Goal: Task Accomplishment & Management: Use online tool/utility

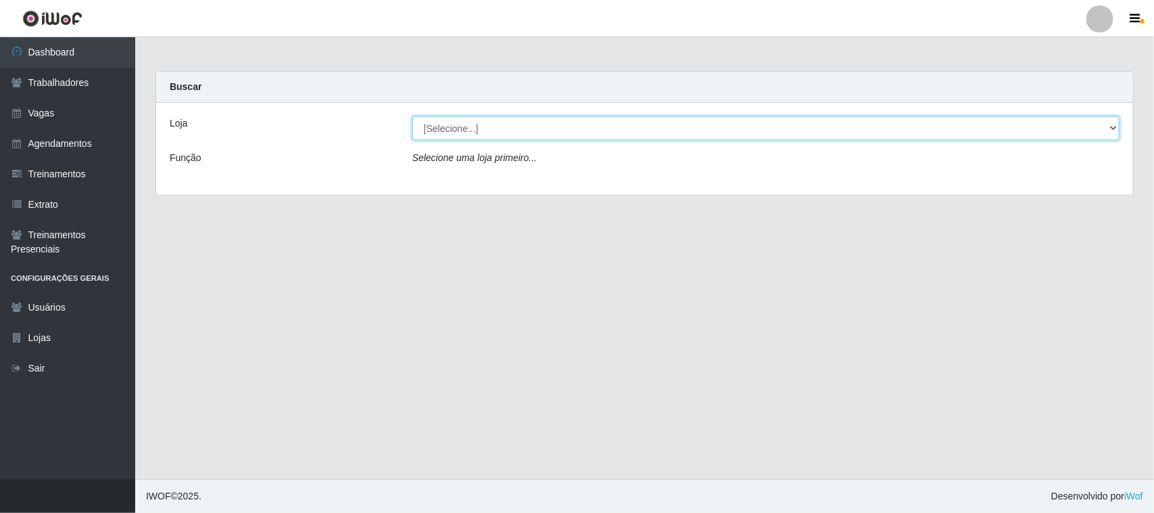
click at [548, 125] on select "[Selecione...] Nordestão - [GEOGRAPHIC_DATA]" at bounding box center [766, 128] width 707 height 24
select select "420"
click at [413, 116] on select "[Selecione...] Nordestão - [GEOGRAPHIC_DATA]" at bounding box center [766, 128] width 707 height 24
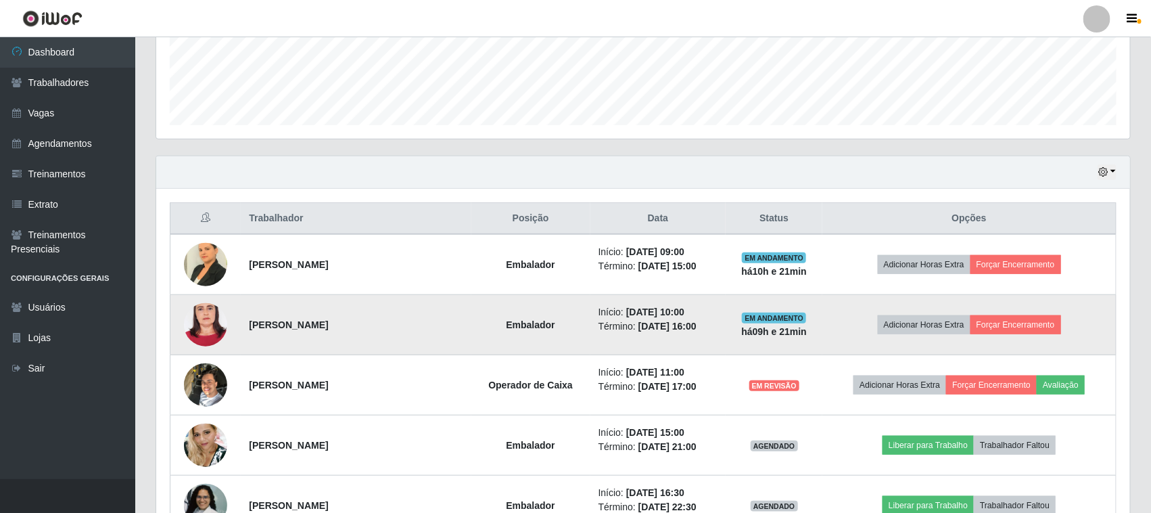
scroll to position [423, 0]
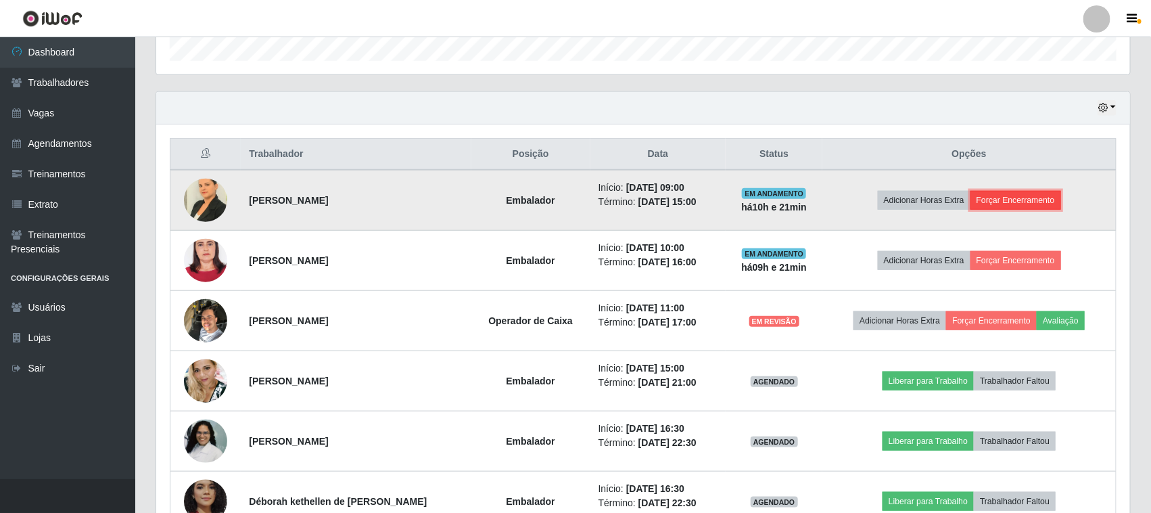
click at [1021, 210] on button "Forçar Encerramento" at bounding box center [1015, 200] width 91 height 19
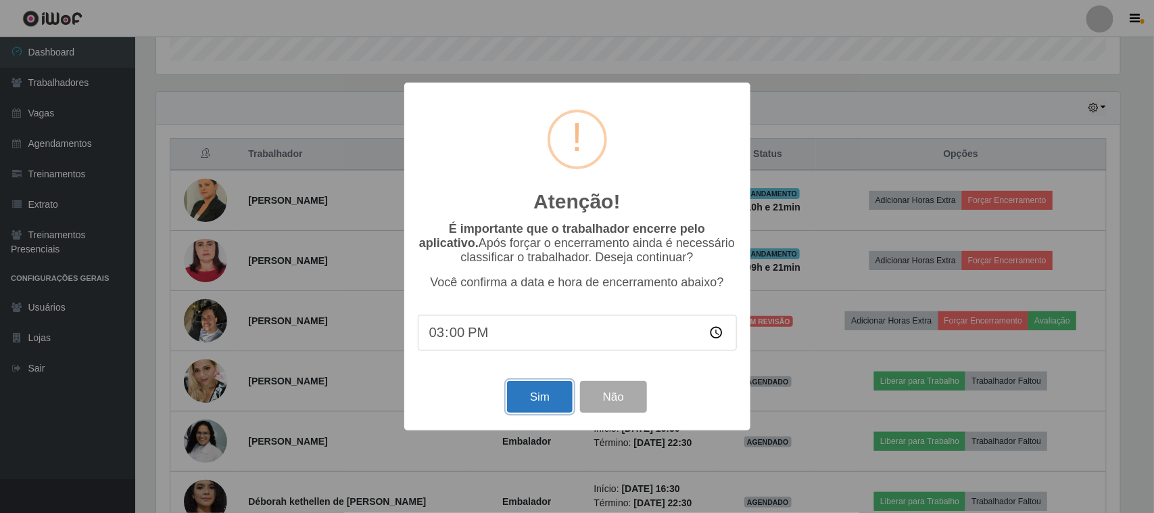
click at [542, 394] on button "Sim" at bounding box center [540, 397] width 66 height 32
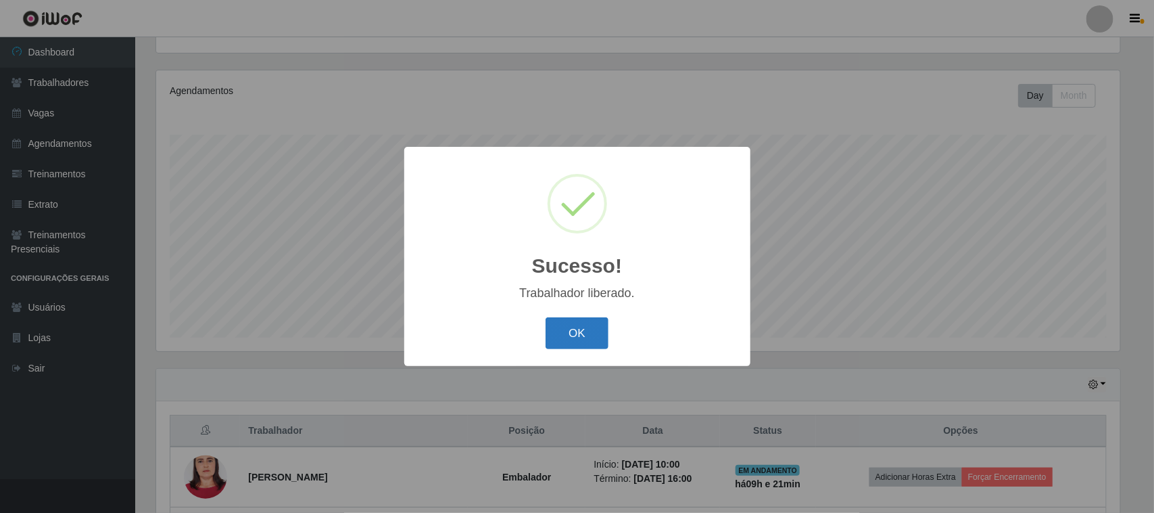
click at [590, 331] on button "OK" at bounding box center [577, 333] width 63 height 32
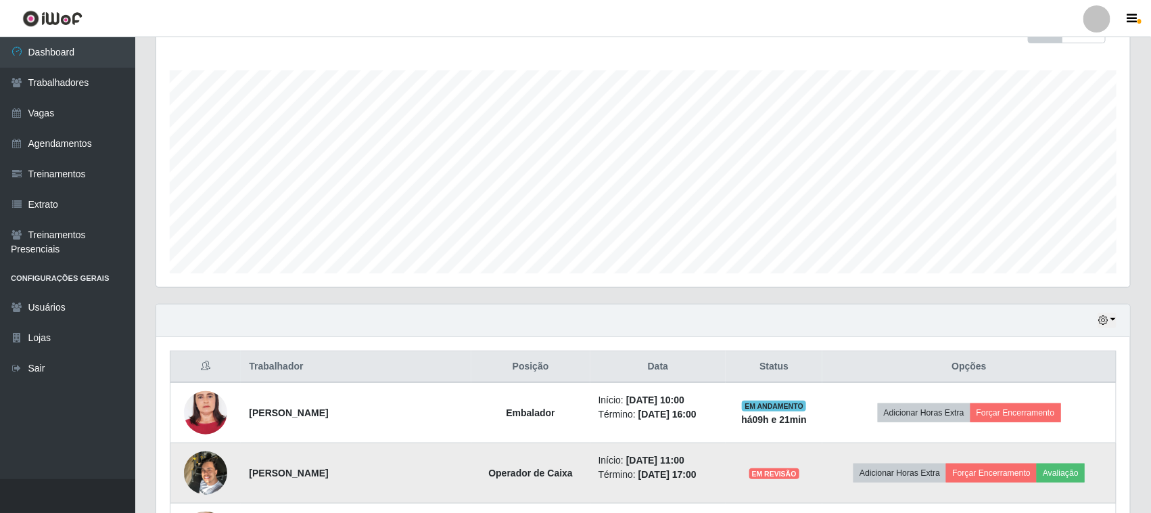
scroll to position [315, 0]
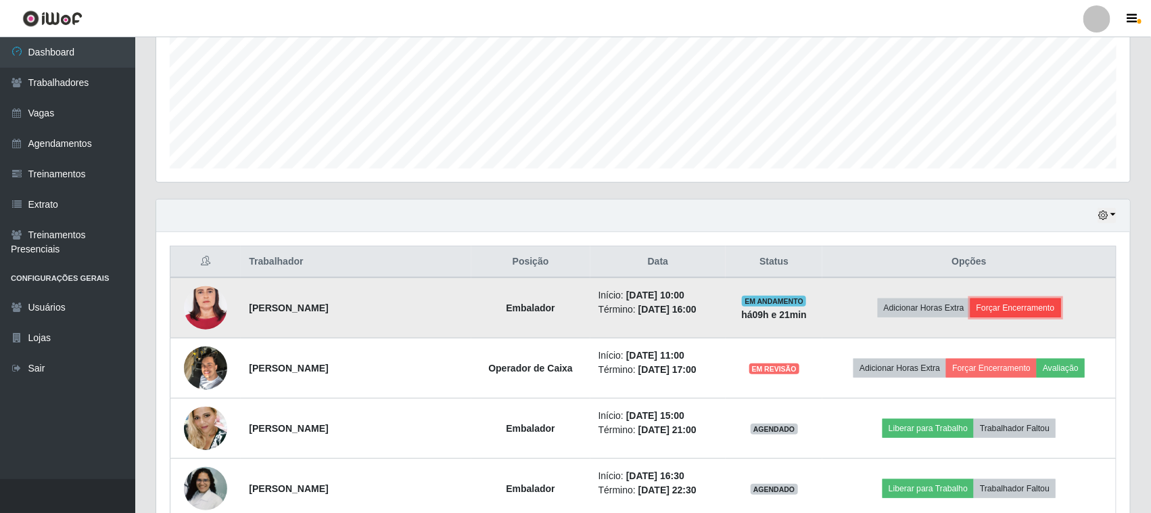
click at [1018, 312] on button "Forçar Encerramento" at bounding box center [1015, 307] width 91 height 19
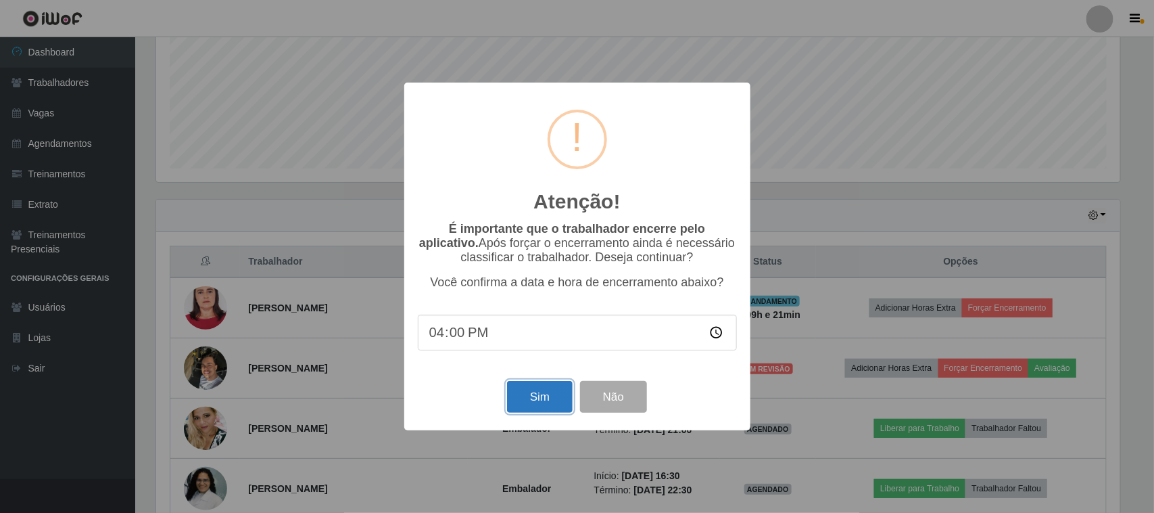
click at [539, 393] on button "Sim" at bounding box center [540, 397] width 66 height 32
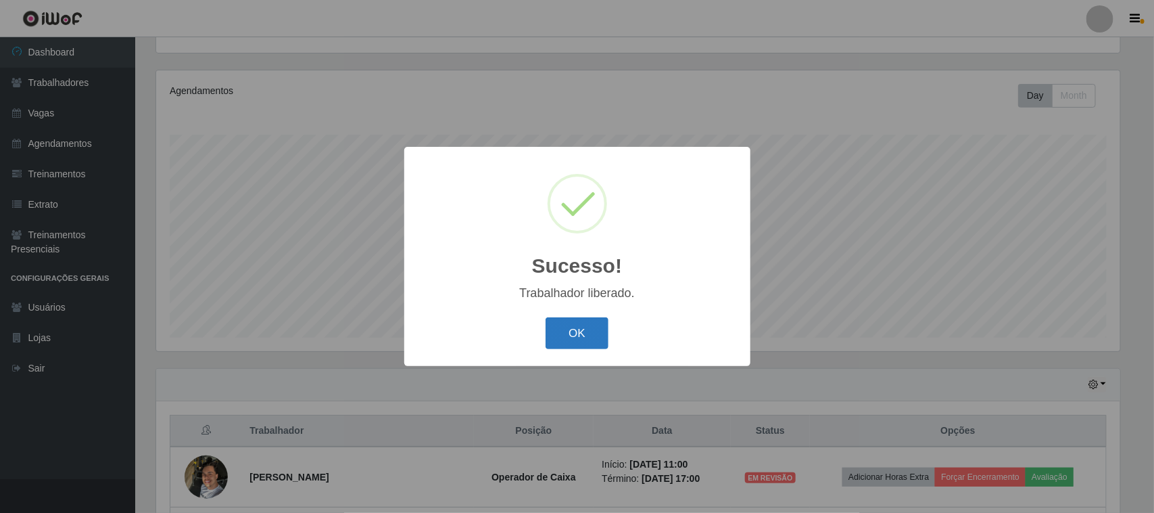
click at [579, 332] on button "OK" at bounding box center [577, 333] width 63 height 32
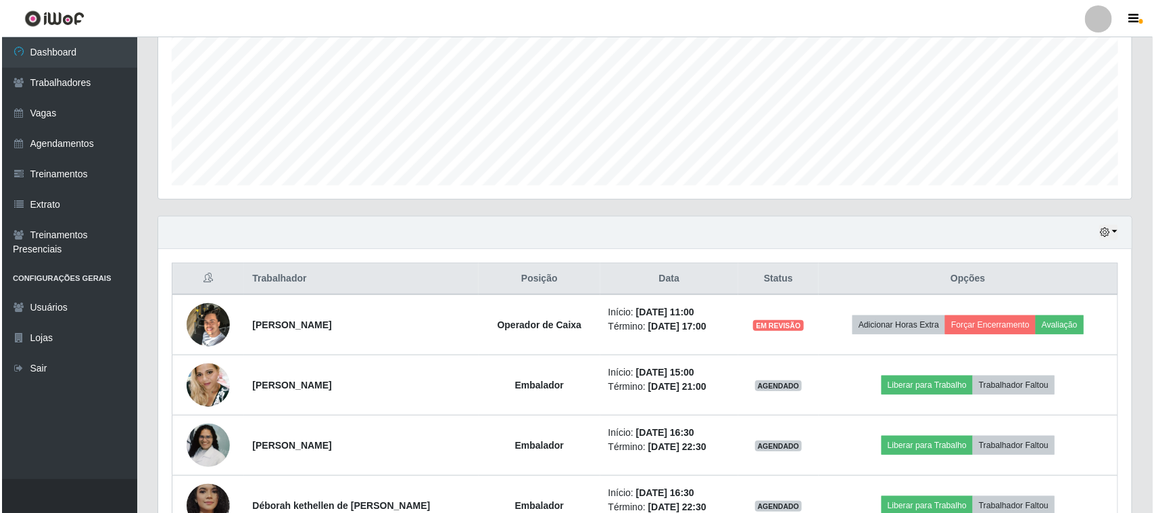
scroll to position [315, 0]
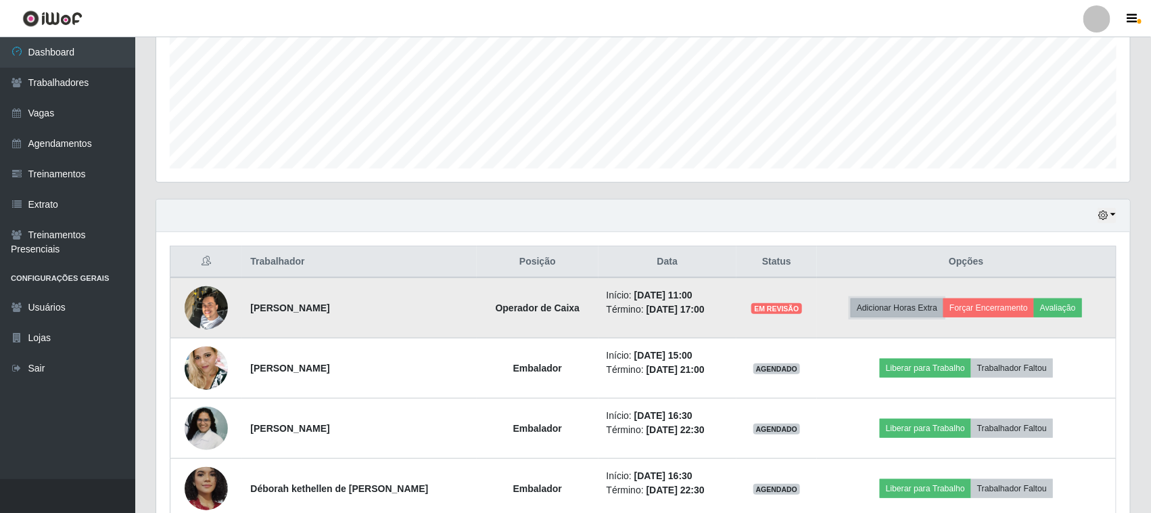
click at [913, 311] on button "Adicionar Horas Extra" at bounding box center [897, 307] width 93 height 19
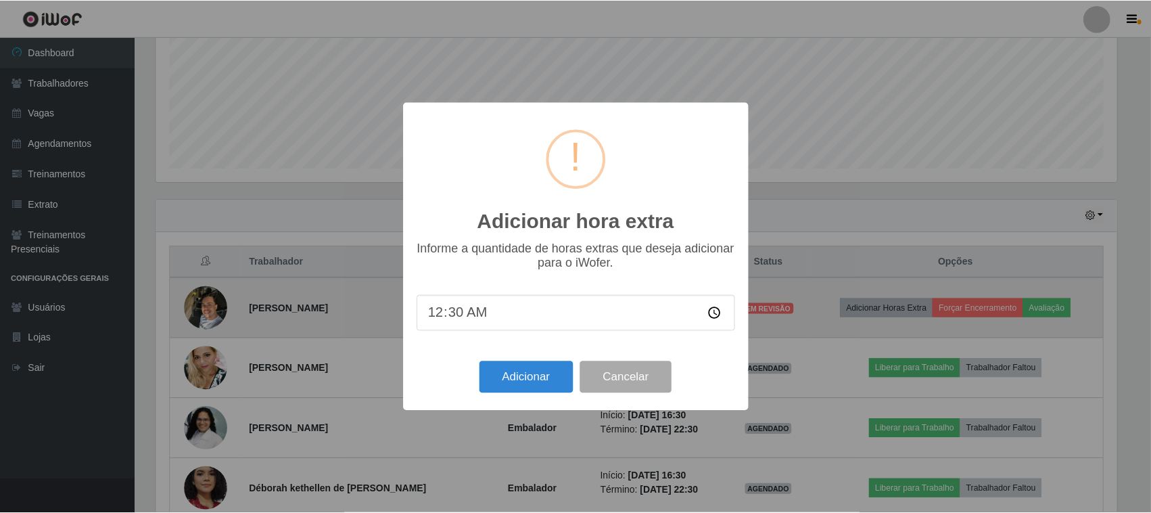
scroll to position [281, 964]
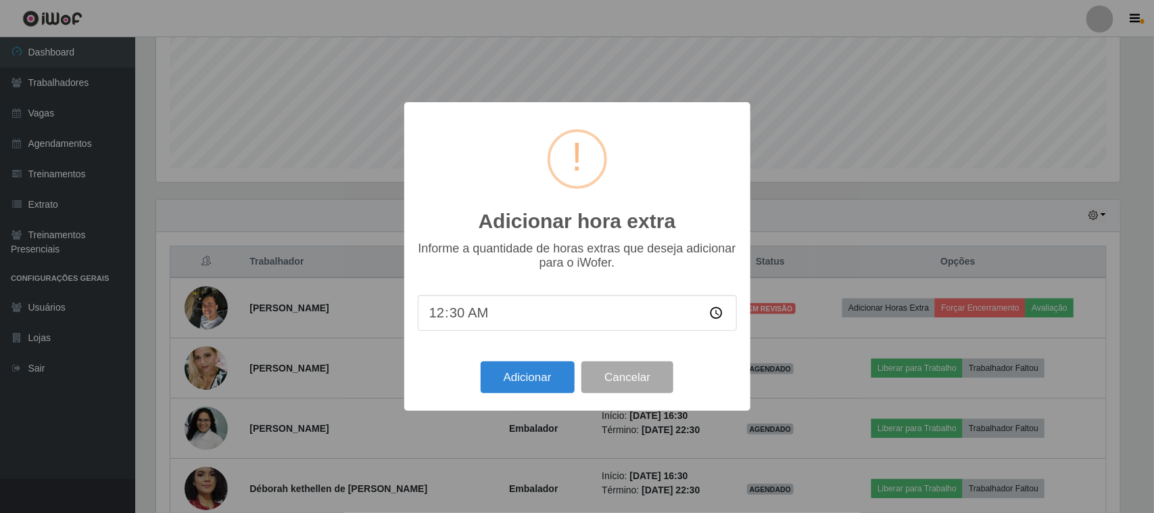
click at [485, 312] on input "00:30" at bounding box center [577, 313] width 319 height 36
click at [462, 312] on input "00:30" at bounding box center [577, 313] width 319 height 36
type input "00:50"
click at [527, 381] on button "Adicionar" at bounding box center [528, 377] width 94 height 32
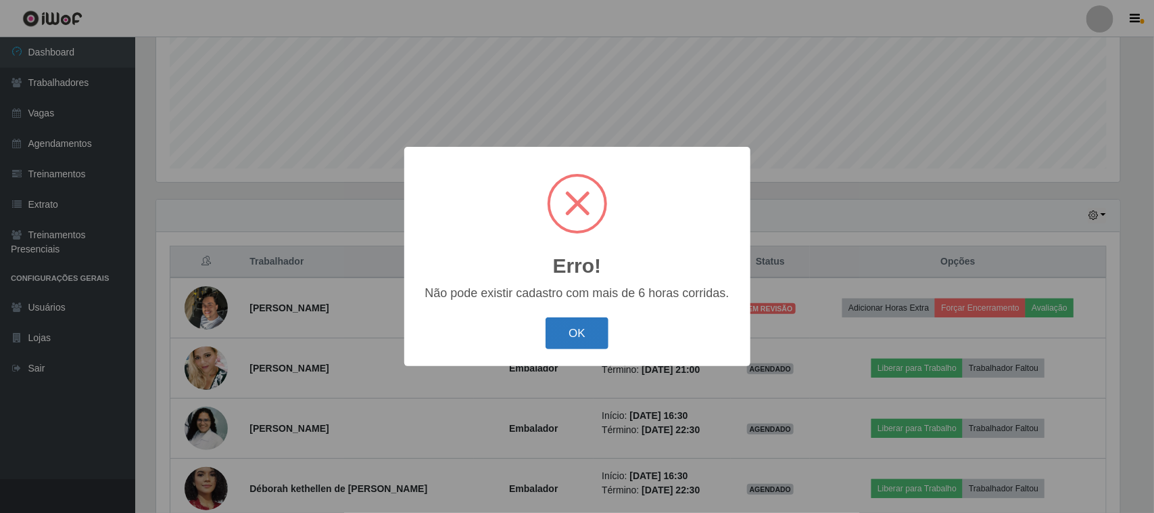
click at [575, 323] on button "OK" at bounding box center [577, 333] width 63 height 32
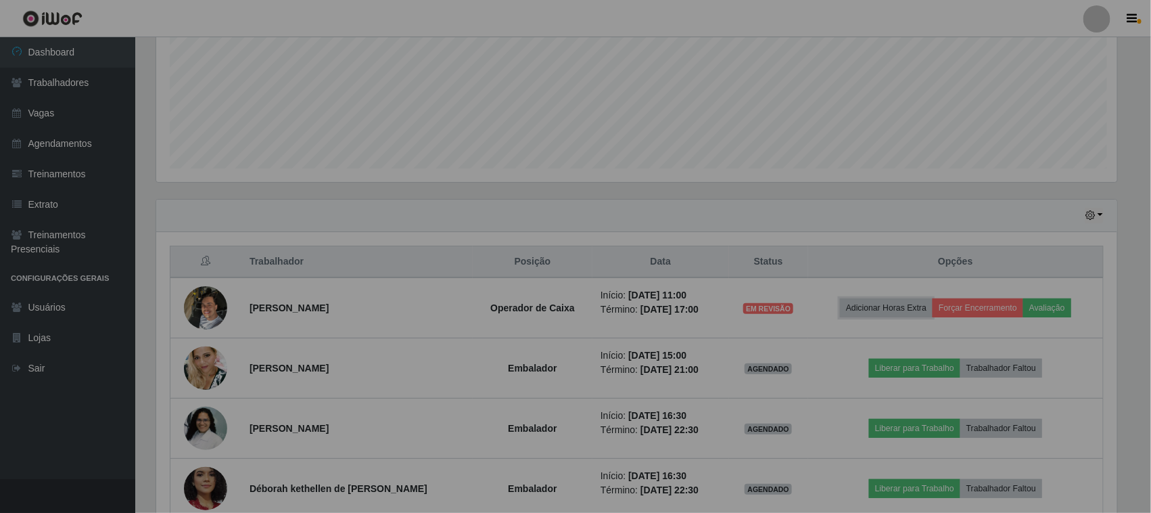
scroll to position [0, 0]
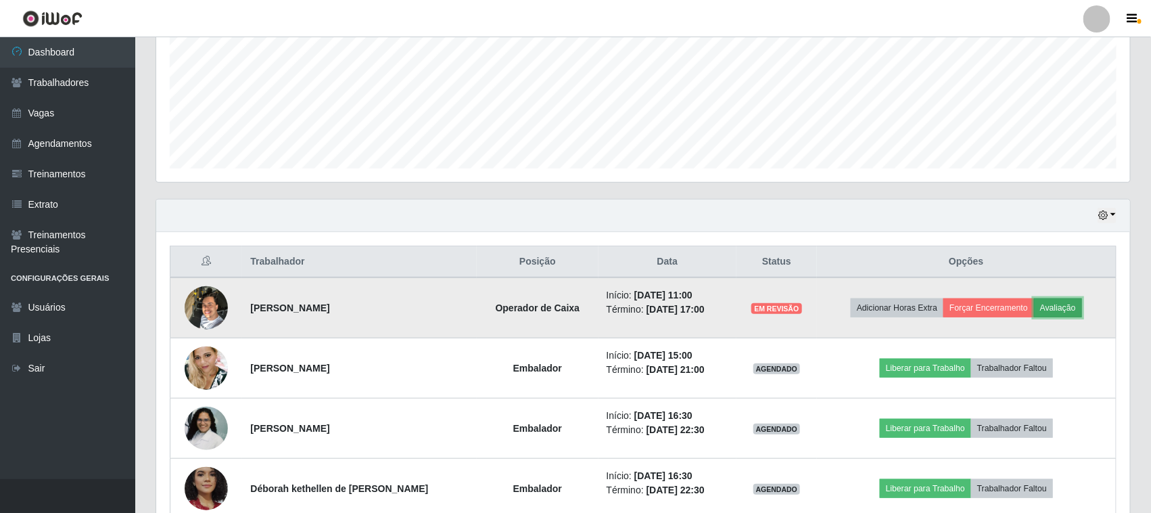
click at [1077, 312] on button "Avaliação" at bounding box center [1058, 307] width 48 height 19
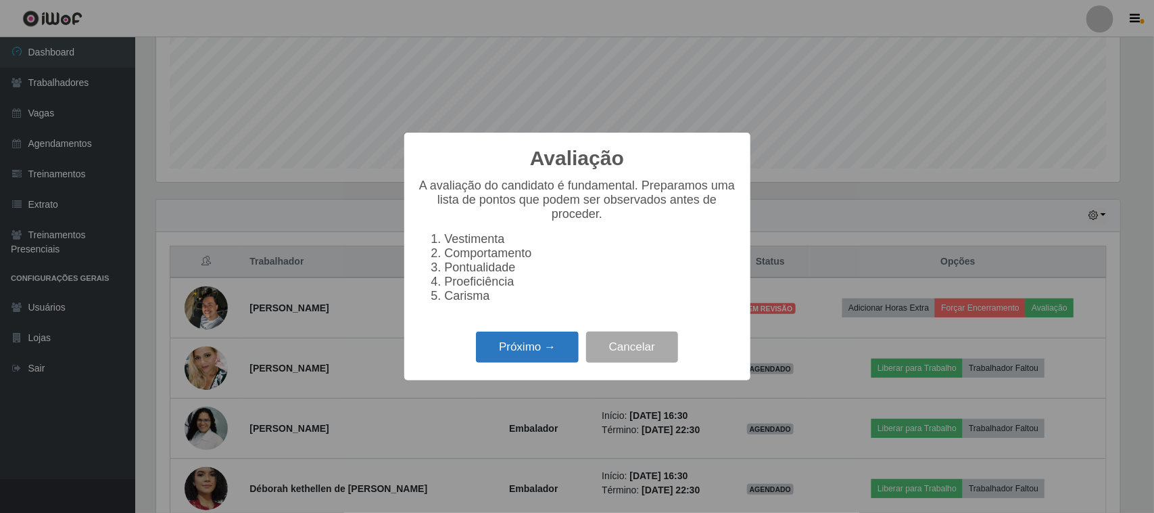
click at [549, 355] on button "Próximo →" at bounding box center [527, 347] width 103 height 32
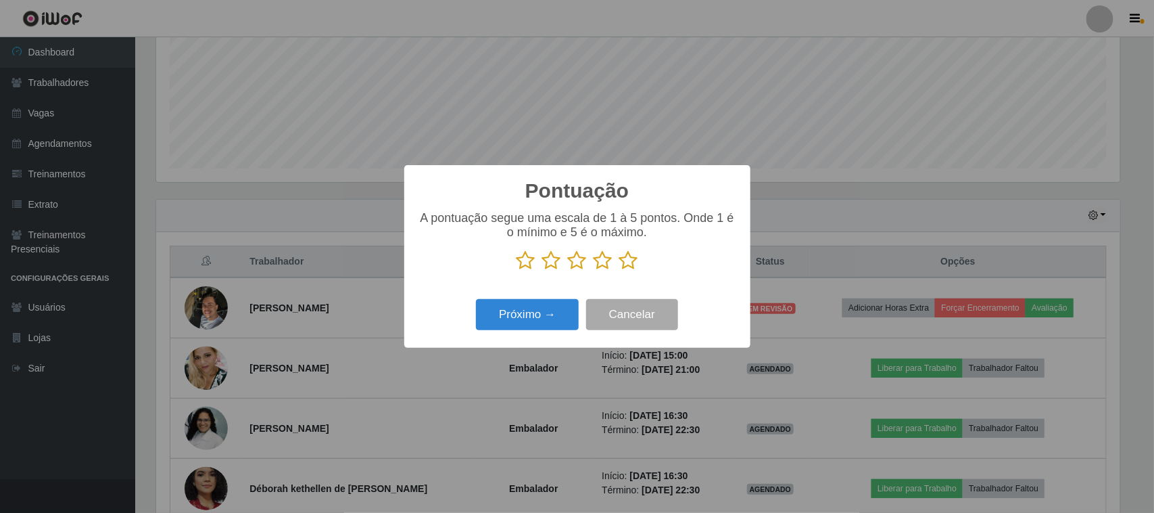
click at [636, 264] on icon at bounding box center [628, 260] width 19 height 20
click at [619, 271] on input "radio" at bounding box center [619, 271] width 0 height 0
click at [560, 316] on button "Próximo →" at bounding box center [527, 315] width 103 height 32
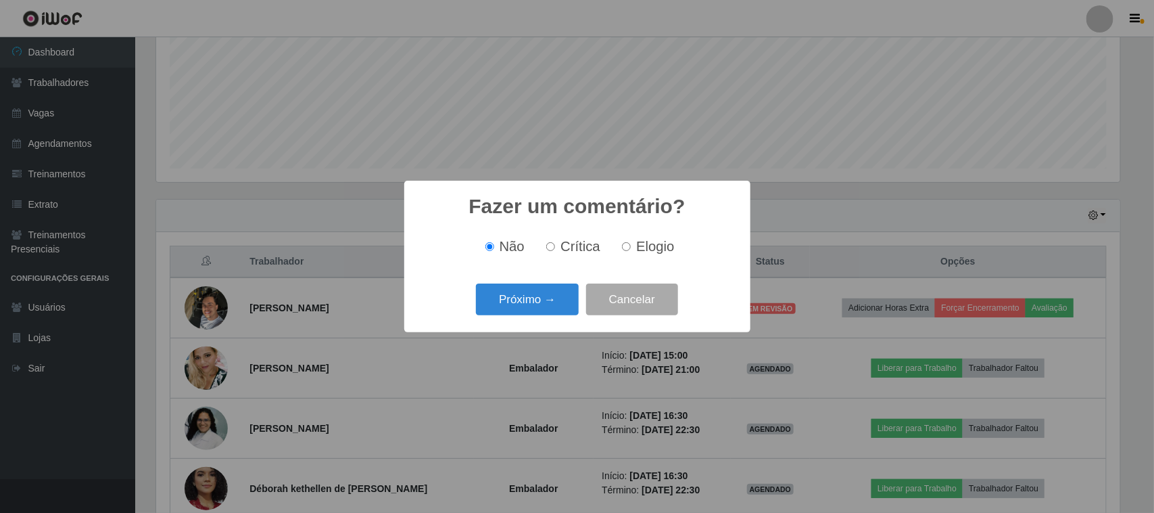
click at [627, 254] on label "Elogio" at bounding box center [645, 247] width 57 height 16
click at [627, 251] on input "Elogio" at bounding box center [626, 246] width 9 height 9
radio input "true"
click at [536, 309] on button "Próximo →" at bounding box center [527, 299] width 103 height 32
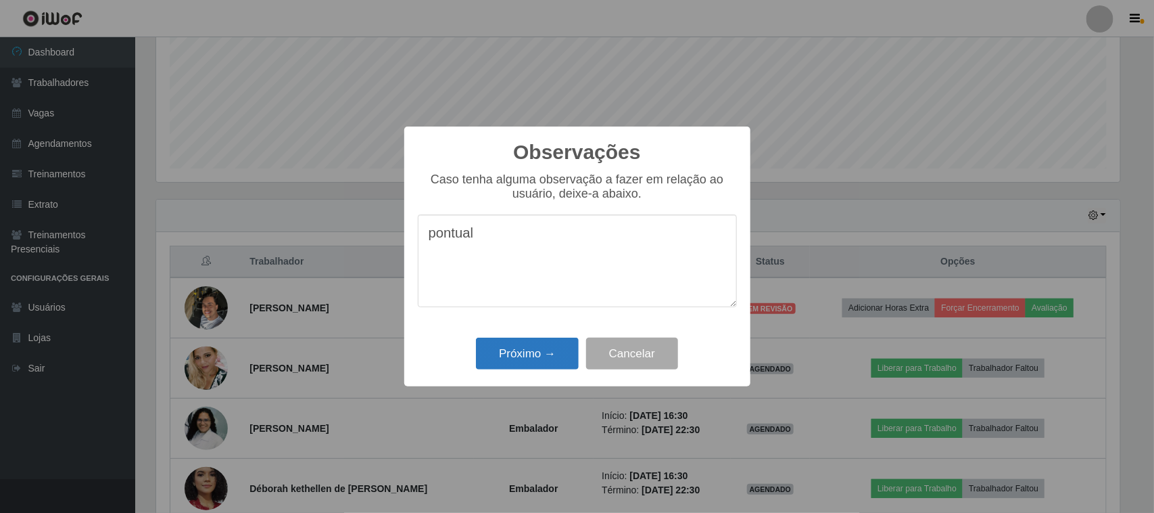
type textarea "pontual"
click at [538, 345] on button "Próximo →" at bounding box center [527, 353] width 103 height 32
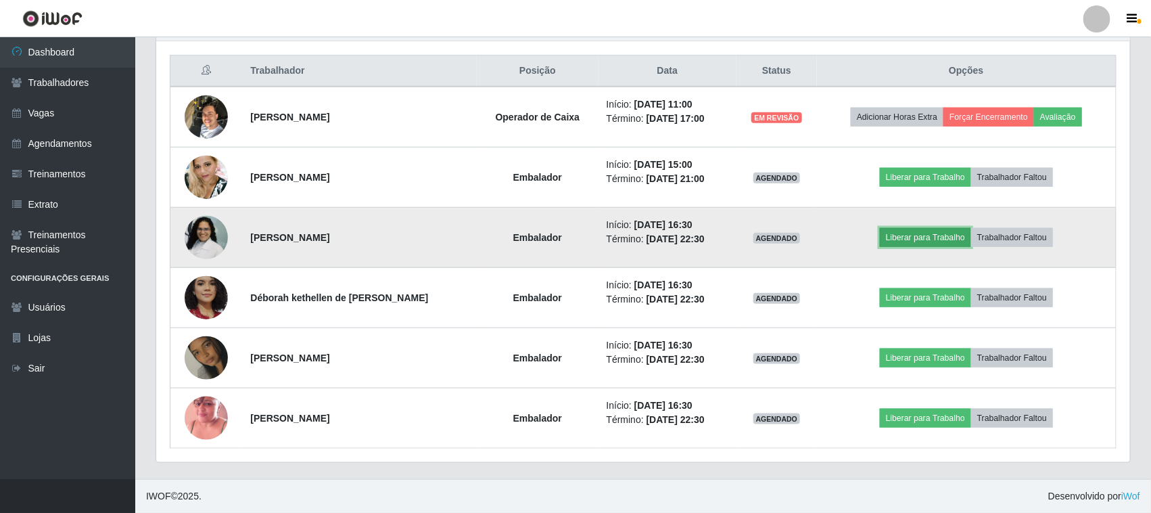
click at [942, 235] on button "Liberar para Trabalho" at bounding box center [925, 237] width 91 height 19
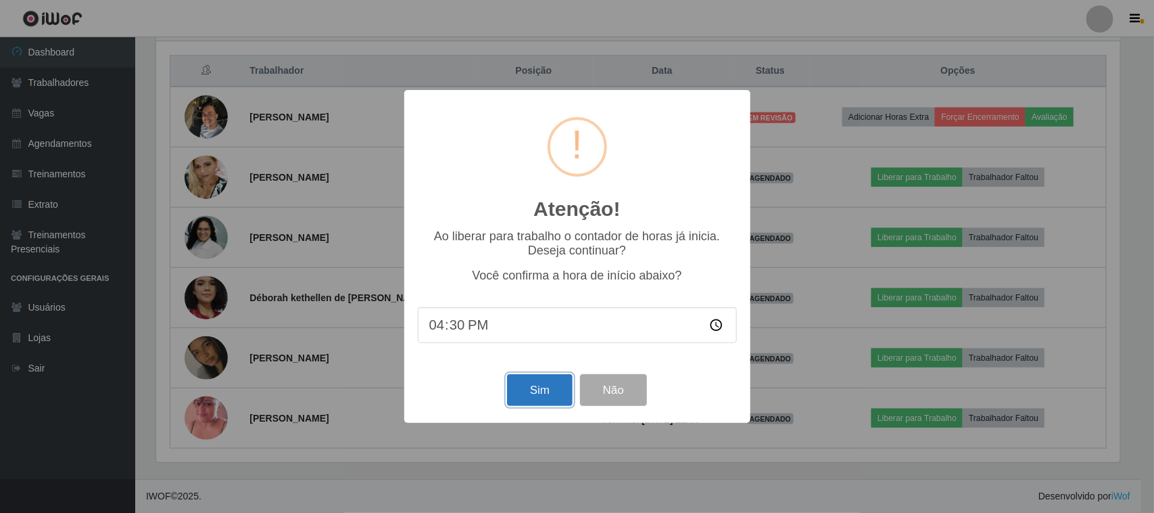
click at [542, 402] on button "Sim" at bounding box center [540, 390] width 66 height 32
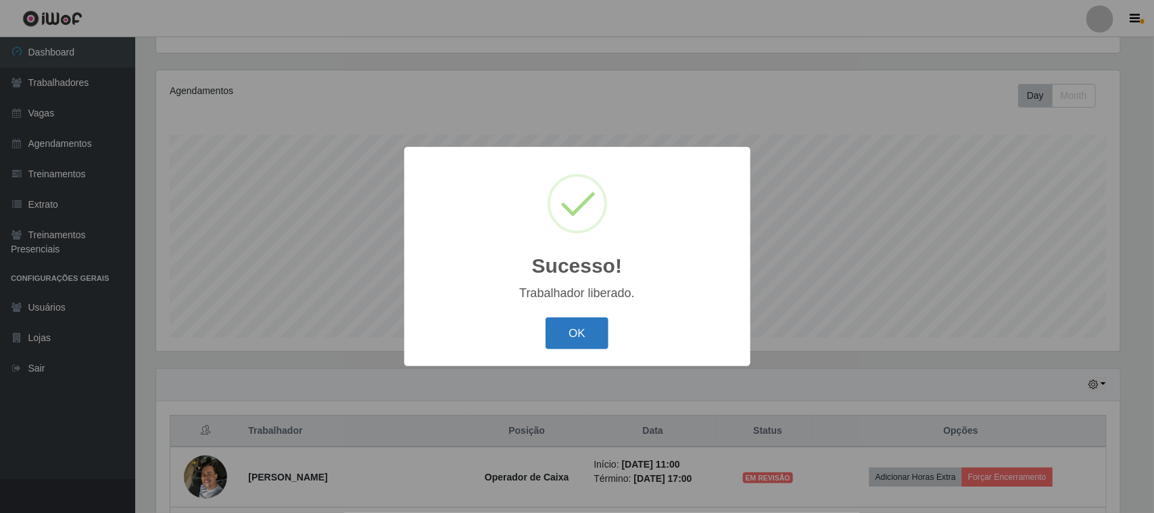
click at [578, 333] on button "OK" at bounding box center [577, 333] width 63 height 32
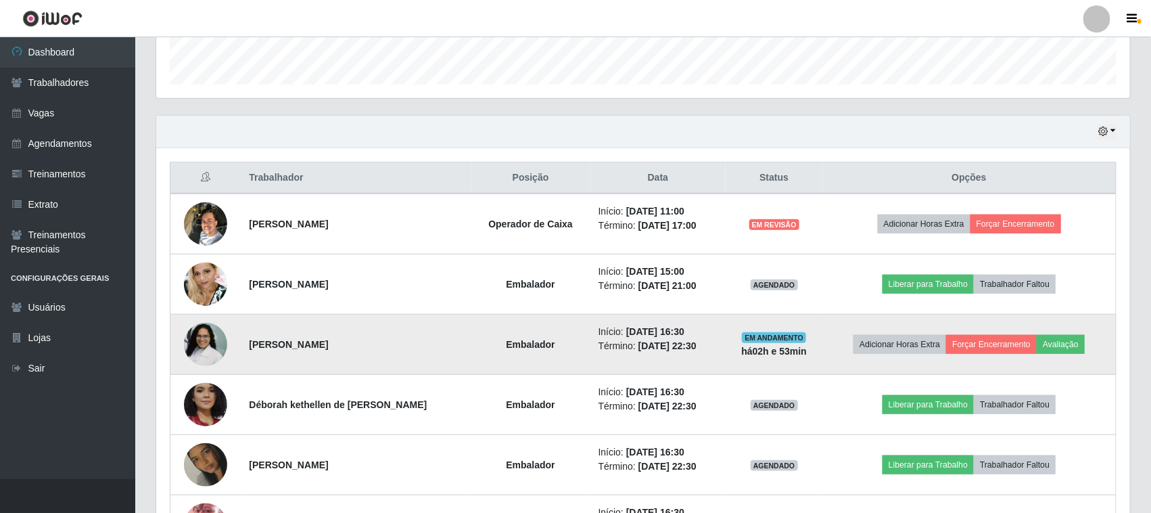
scroll to position [400, 0]
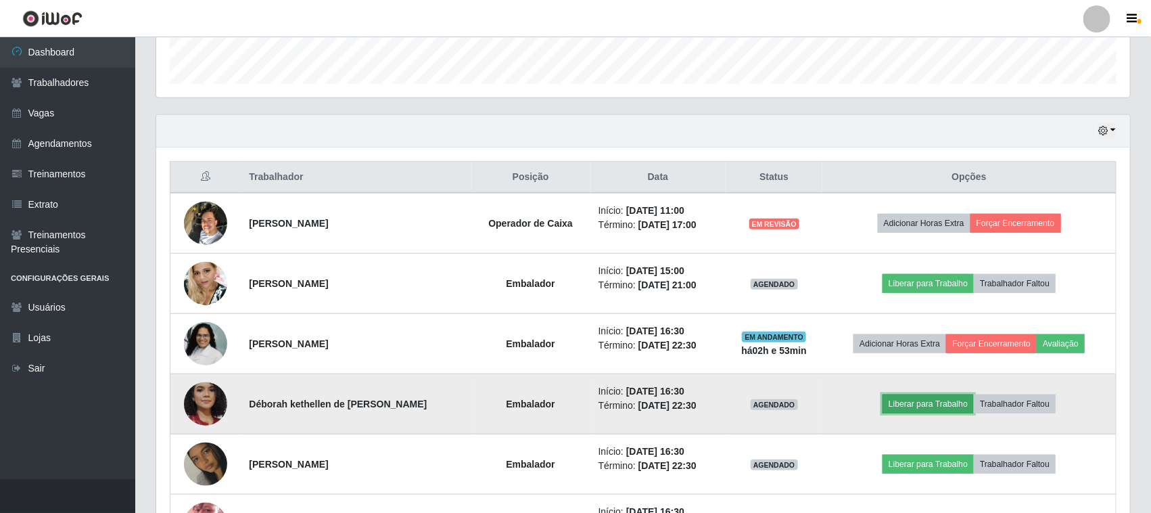
click at [912, 406] on button "Liberar para Trabalho" at bounding box center [928, 403] width 91 height 19
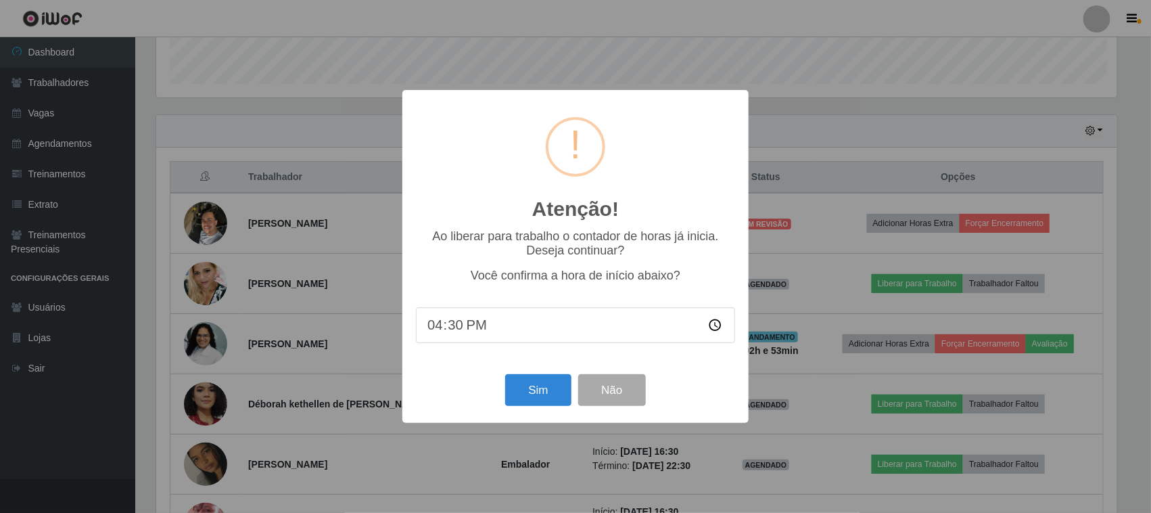
scroll to position [281, 964]
click at [550, 401] on button "Sim" at bounding box center [540, 390] width 66 height 32
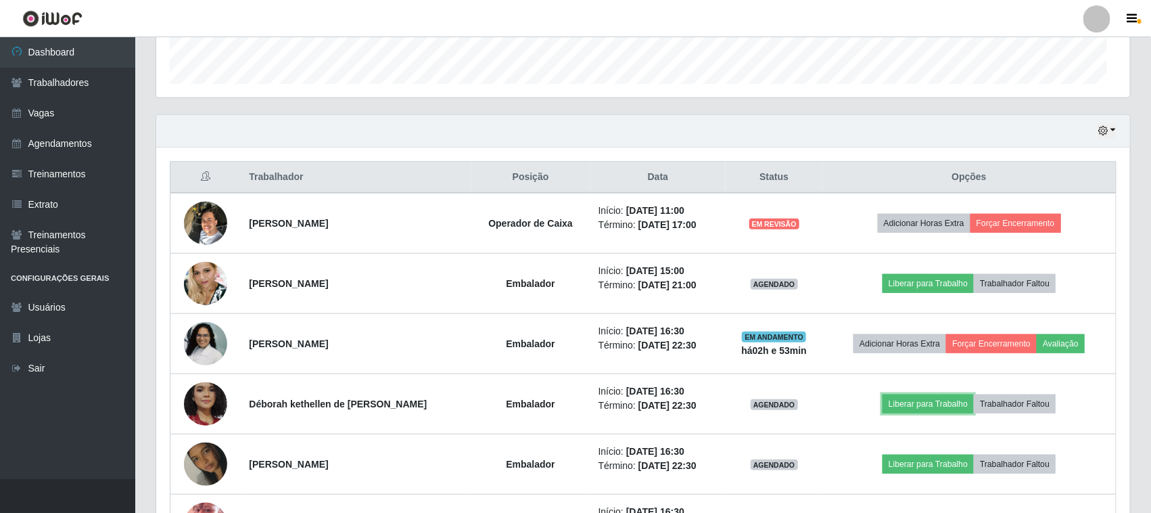
scroll to position [281, 974]
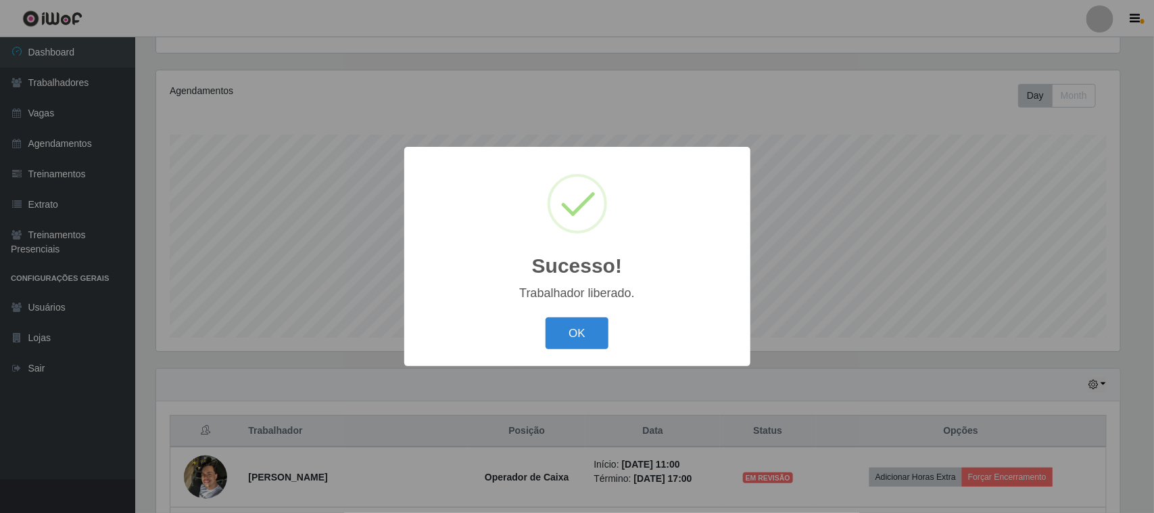
click at [582, 318] on div "OK Cancel" at bounding box center [577, 333] width 319 height 39
click at [592, 328] on button "OK" at bounding box center [577, 333] width 63 height 32
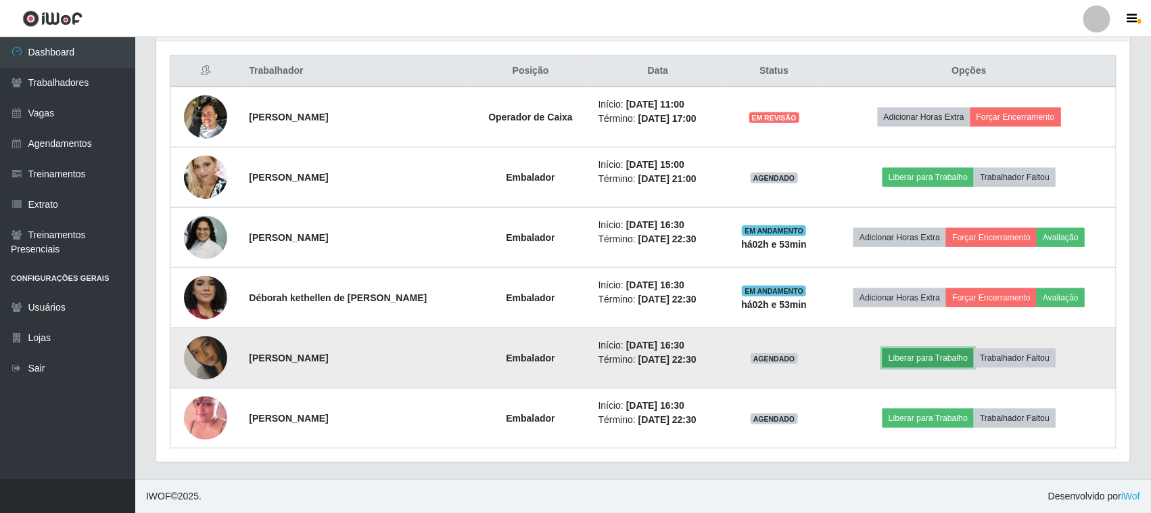
click at [910, 362] on button "Liberar para Trabalho" at bounding box center [928, 357] width 91 height 19
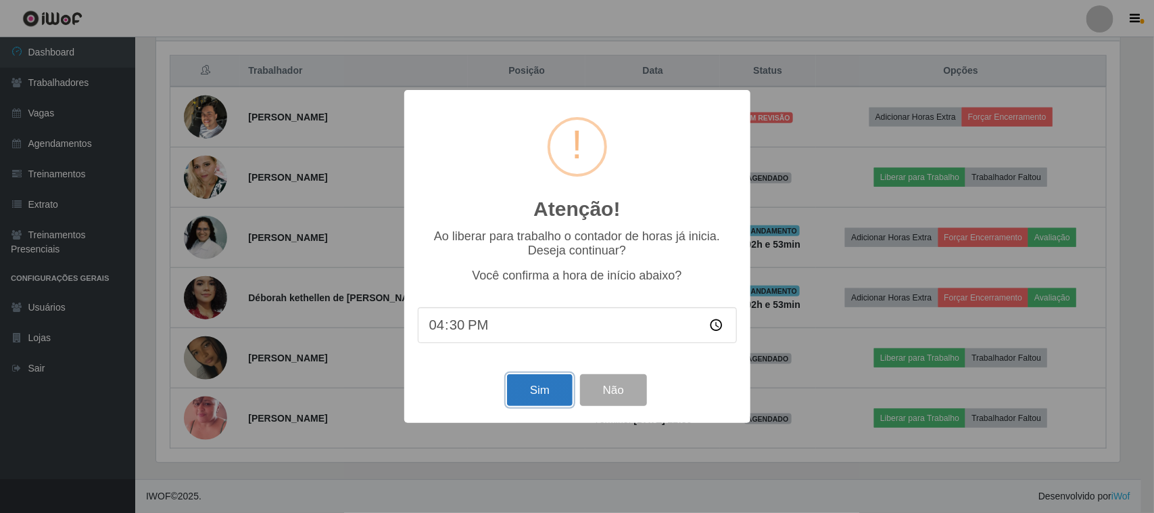
click at [530, 377] on button "Sim" at bounding box center [540, 390] width 66 height 32
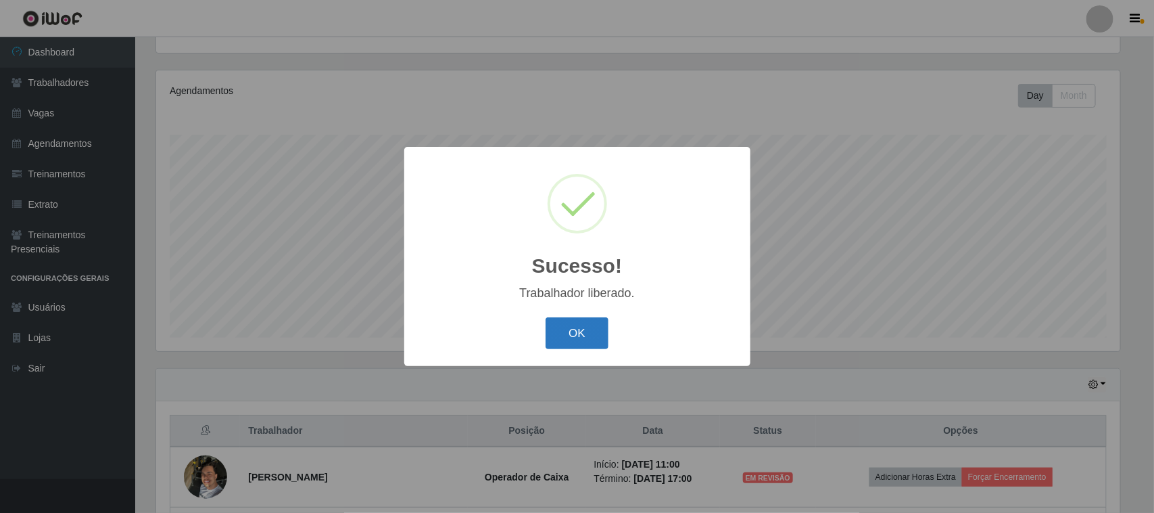
click at [586, 340] on button "OK" at bounding box center [577, 333] width 63 height 32
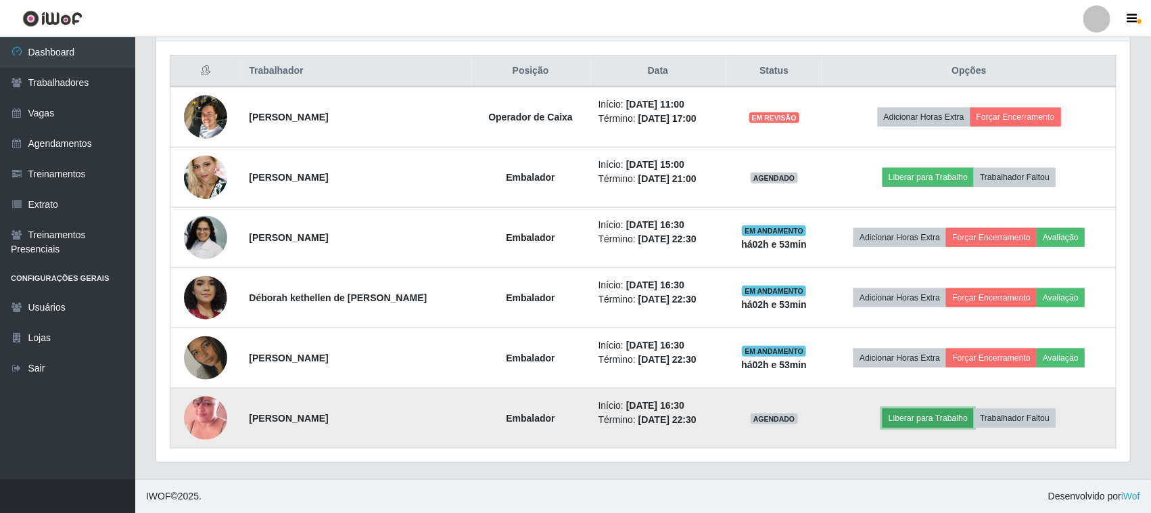
click at [913, 413] on button "Liberar para Trabalho" at bounding box center [928, 417] width 91 height 19
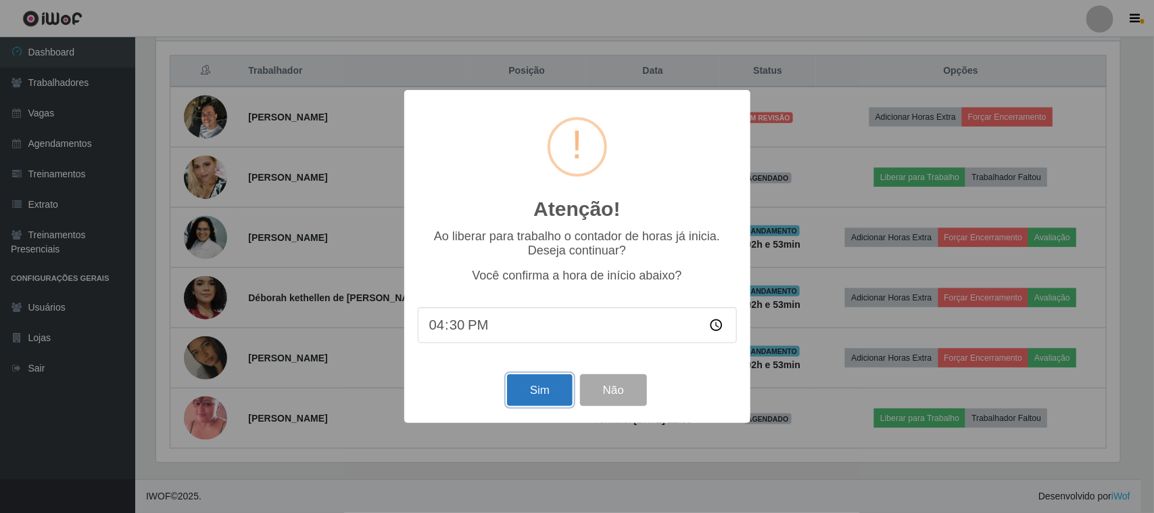
click at [552, 390] on button "Sim" at bounding box center [540, 390] width 66 height 32
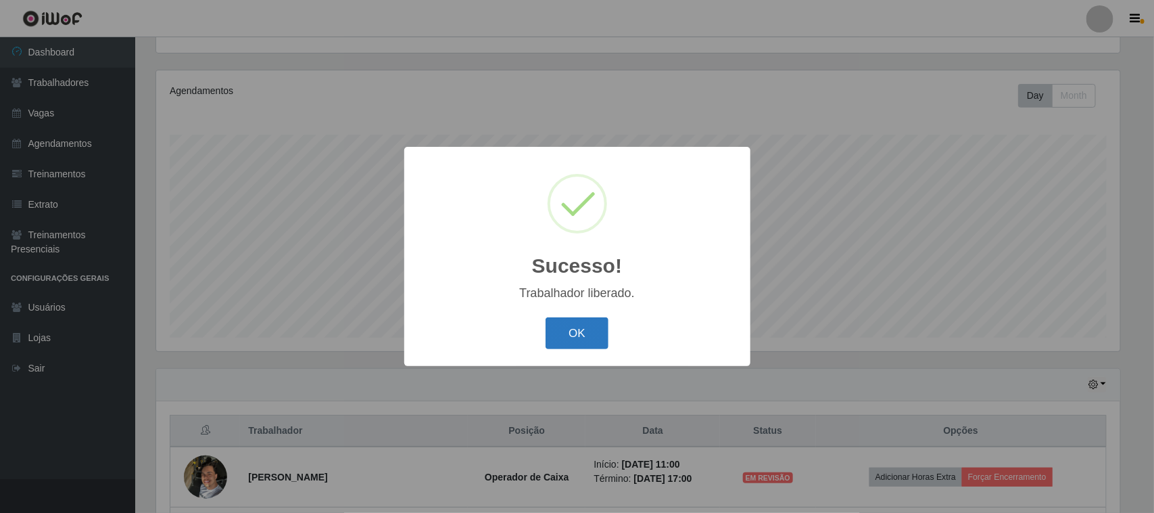
click at [569, 328] on button "OK" at bounding box center [577, 333] width 63 height 32
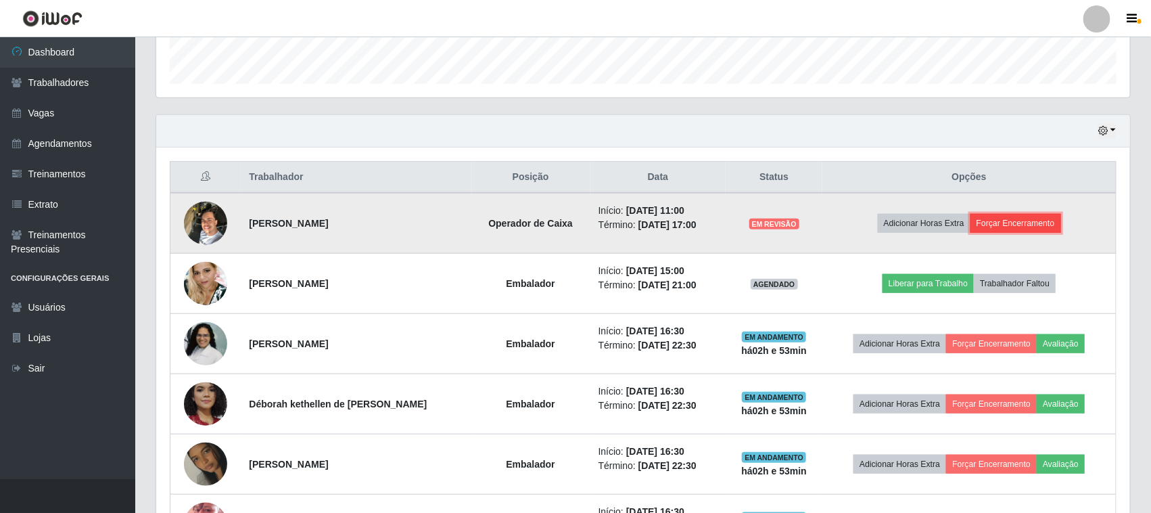
click at [1012, 228] on button "Forçar Encerramento" at bounding box center [1015, 223] width 91 height 19
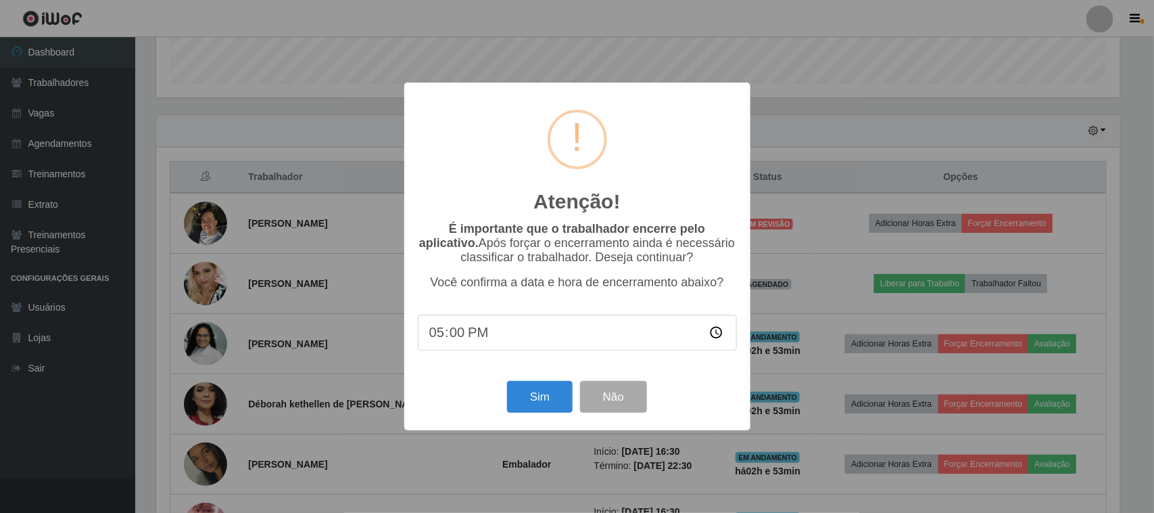
click at [488, 346] on input "17:00" at bounding box center [577, 332] width 319 height 36
click at [492, 339] on input "17:00" at bounding box center [577, 332] width 319 height 36
click at [489, 321] on input "17:00" at bounding box center [577, 332] width 319 height 36
click at [675, 331] on input "17:00" at bounding box center [577, 332] width 319 height 36
click at [711, 336] on input "17:00" at bounding box center [577, 332] width 319 height 36
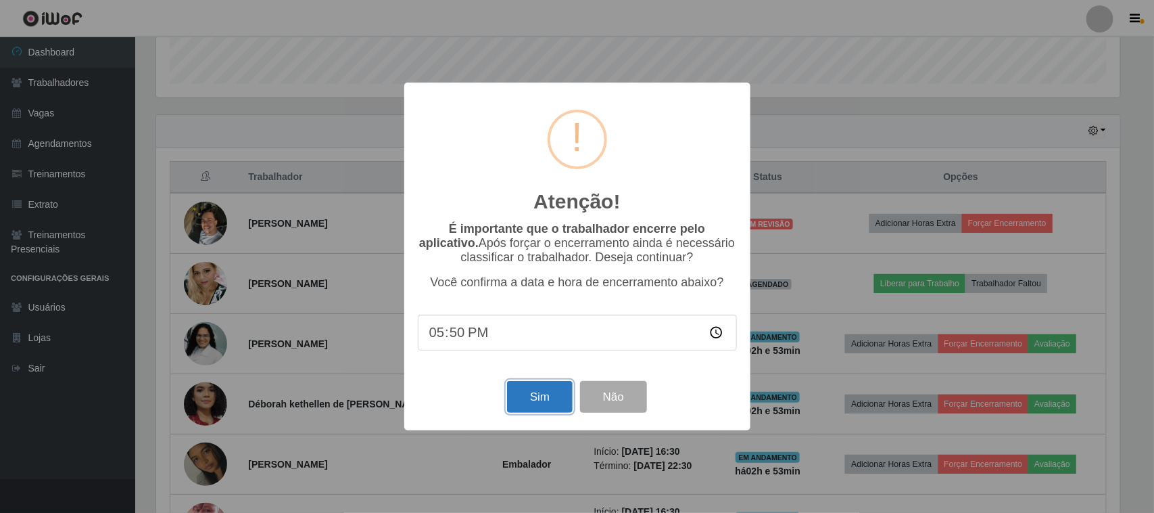
type input "17:50"
click at [541, 400] on button "Sim" at bounding box center [540, 397] width 66 height 32
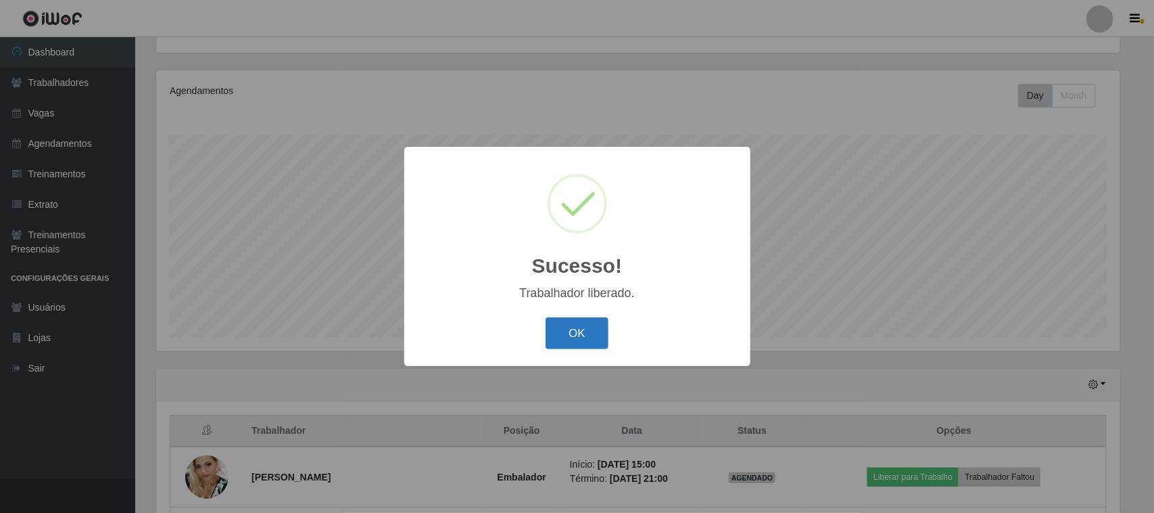
click at [580, 333] on button "OK" at bounding box center [577, 333] width 63 height 32
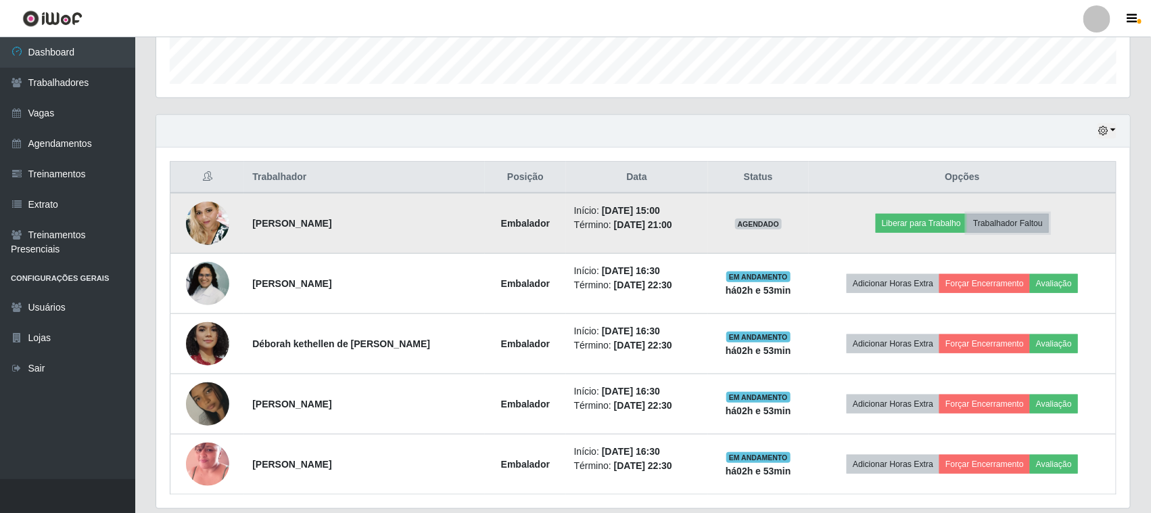
click at [1013, 227] on button "Trabalhador Faltou" at bounding box center [1008, 223] width 82 height 19
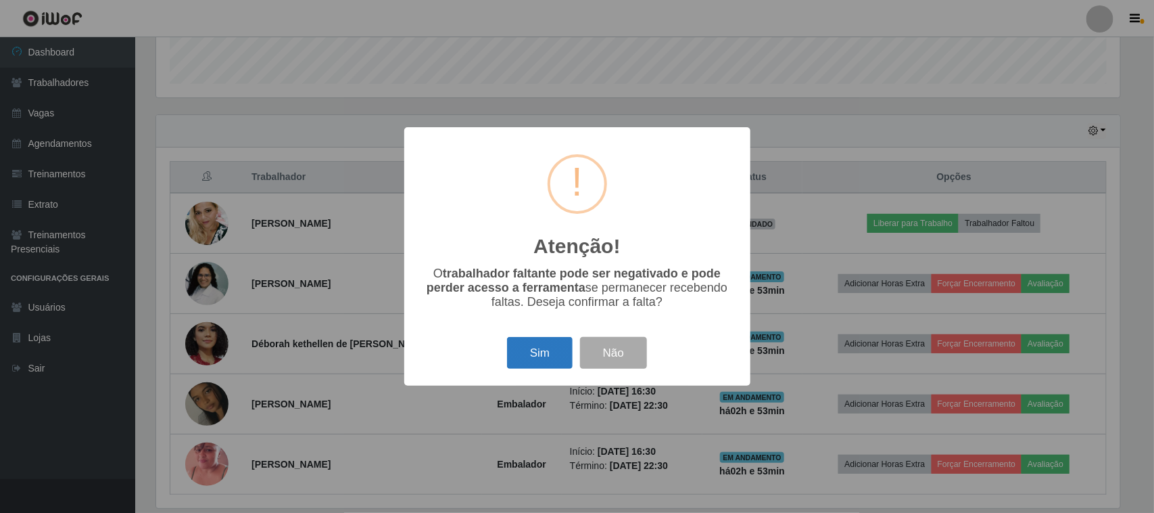
click at [555, 349] on button "Sim" at bounding box center [540, 353] width 66 height 32
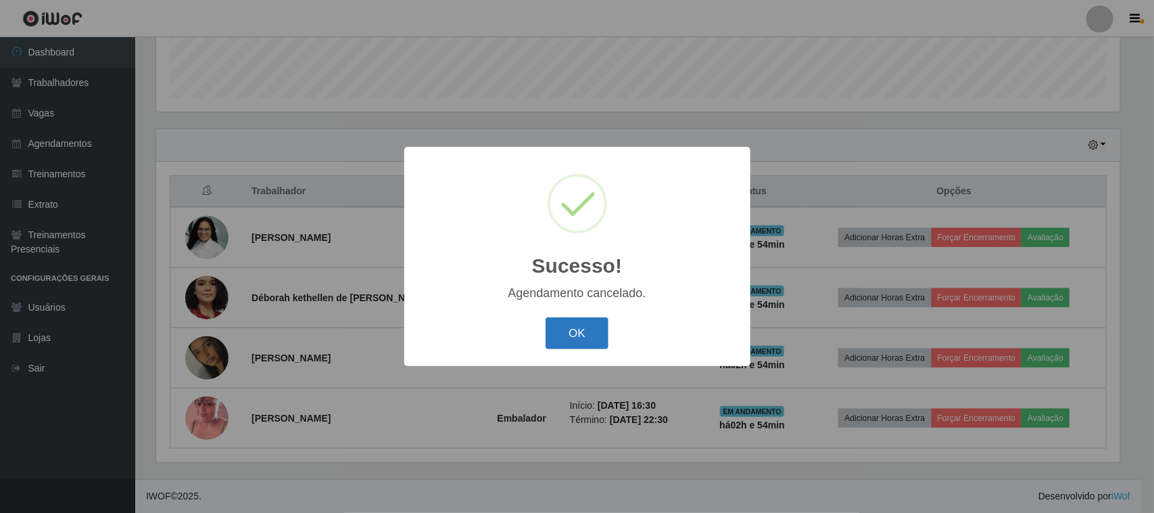
click at [580, 332] on button "OK" at bounding box center [577, 333] width 63 height 32
